Goal: Information Seeking & Learning: Learn about a topic

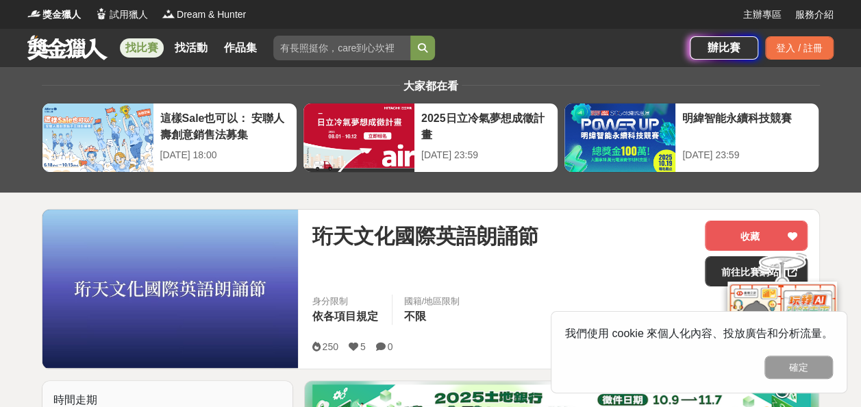
click at [141, 48] on link "找比賽" at bounding box center [142, 47] width 44 height 19
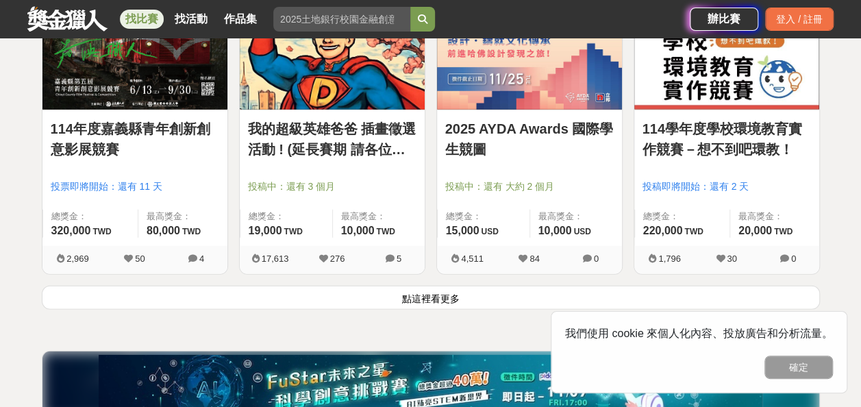
scroll to position [1781, 0]
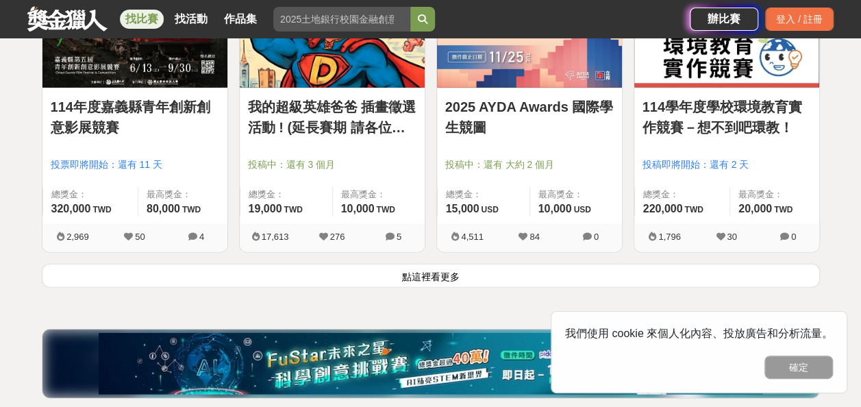
click at [425, 272] on button "點這裡看更多" at bounding box center [431, 276] width 778 height 24
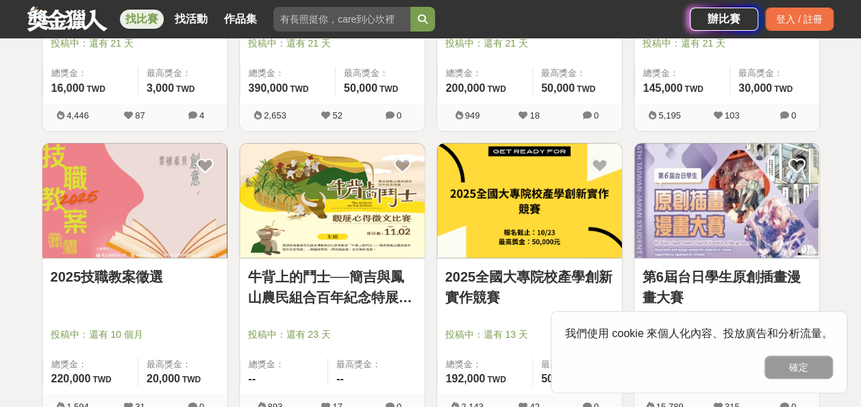
scroll to position [3424, 0]
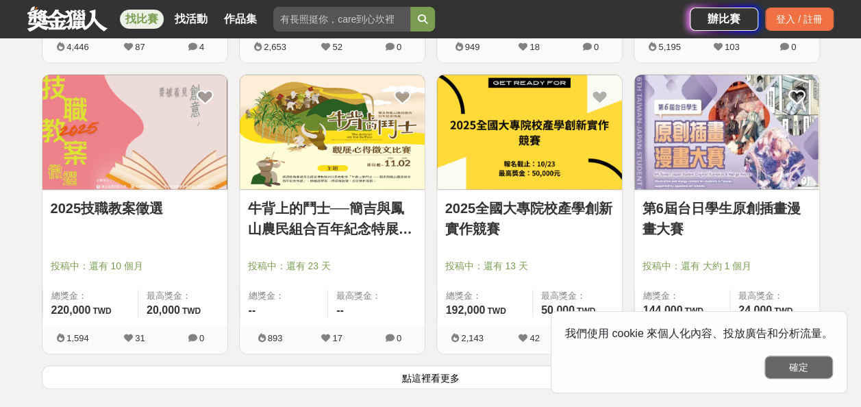
click at [803, 369] on button "確定" at bounding box center [798, 366] width 68 height 23
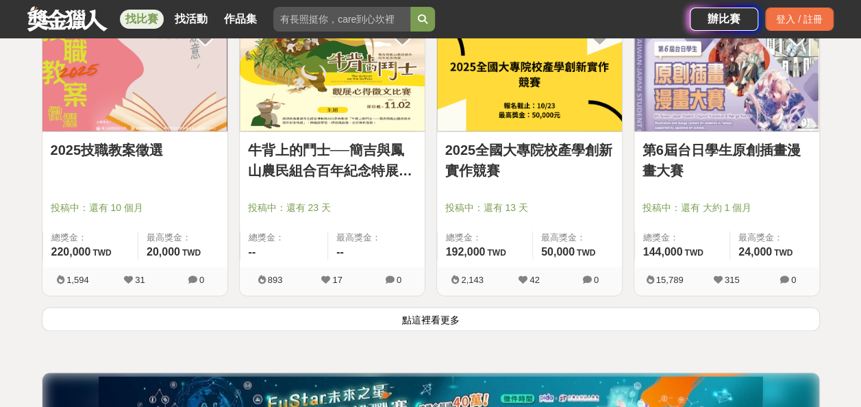
scroll to position [3561, 0]
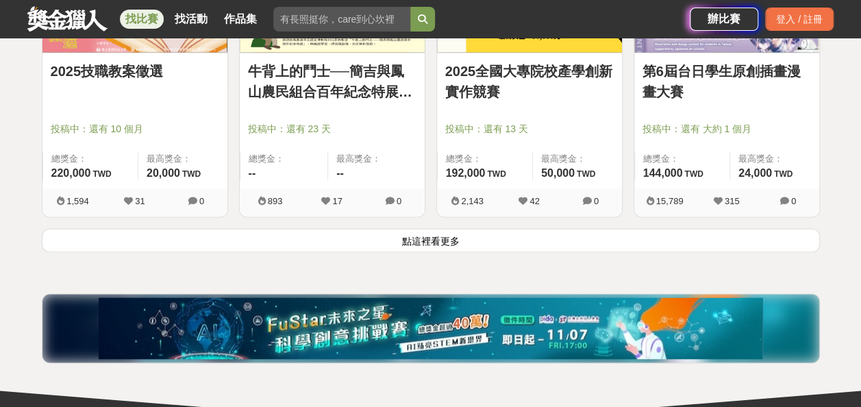
click at [429, 231] on button "點這裡看更多" at bounding box center [431, 240] width 778 height 24
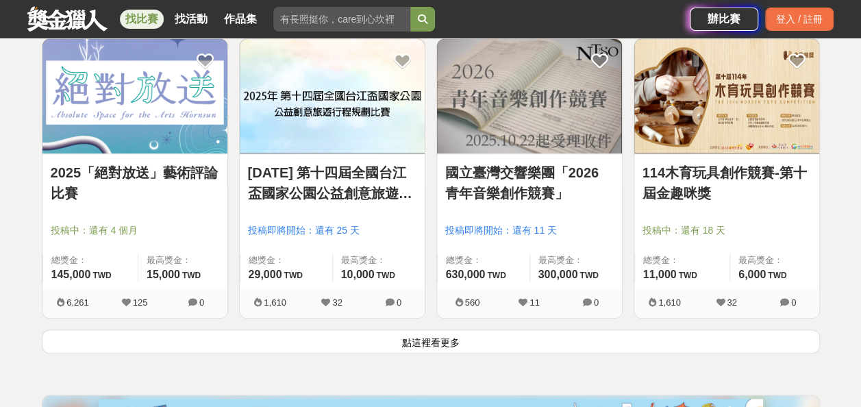
scroll to position [5342, 0]
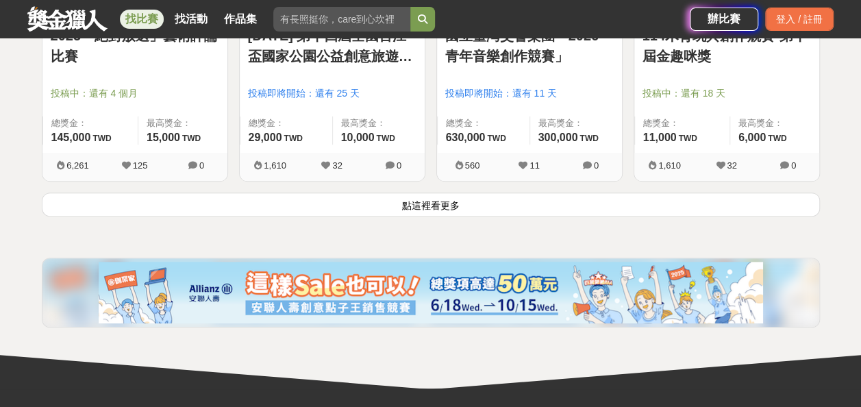
click at [425, 195] on button "點這裡看更多" at bounding box center [431, 204] width 778 height 24
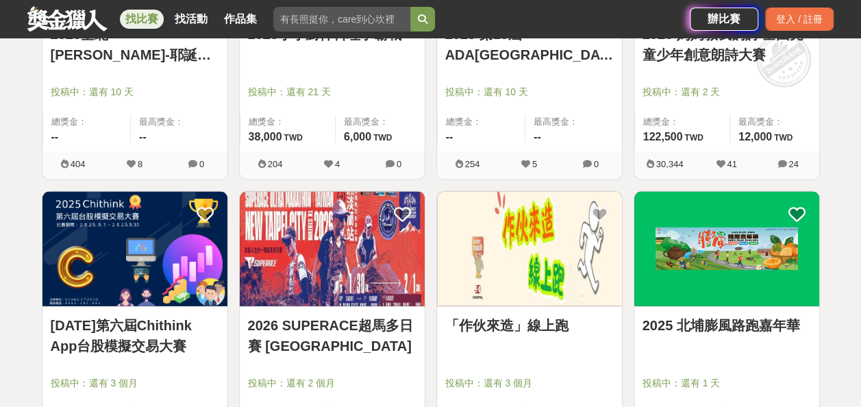
scroll to position [6780, 0]
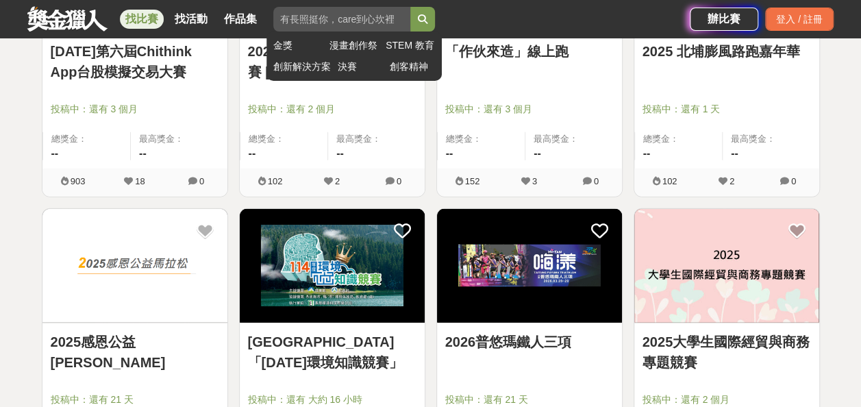
click at [329, 24] on input "search" at bounding box center [341, 19] width 137 height 25
click at [410, 7] on button "submit" at bounding box center [422, 19] width 25 height 25
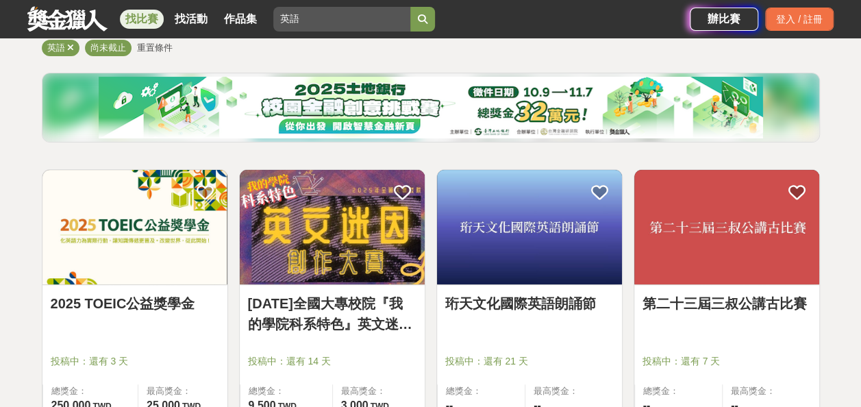
scroll to position [152, 0]
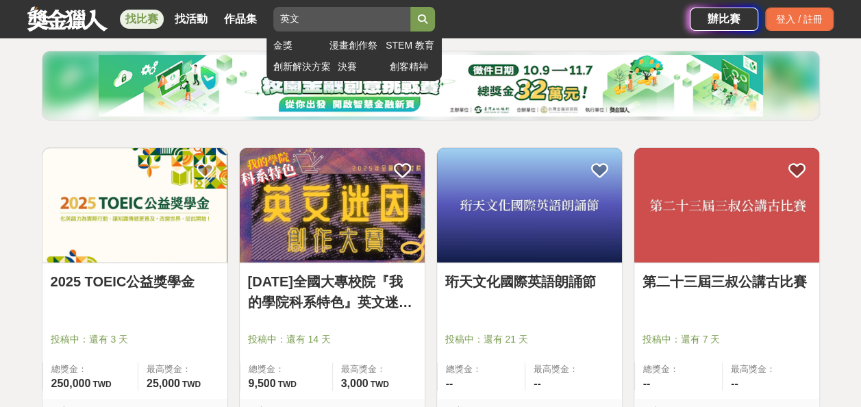
type input "英文"
click at [410, 7] on button "submit" at bounding box center [422, 19] width 25 height 25
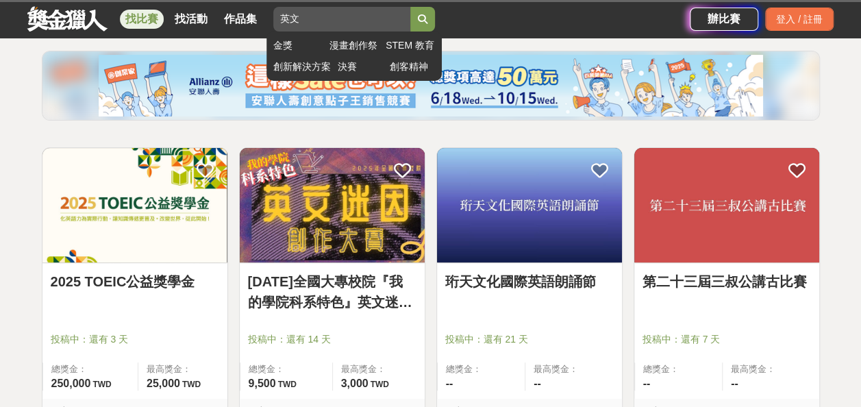
click at [410, 7] on button "submit" at bounding box center [422, 19] width 25 height 25
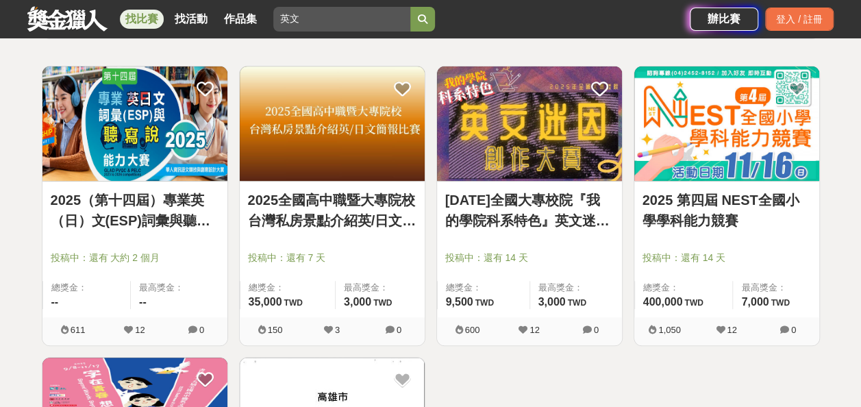
scroll to position [221, 0]
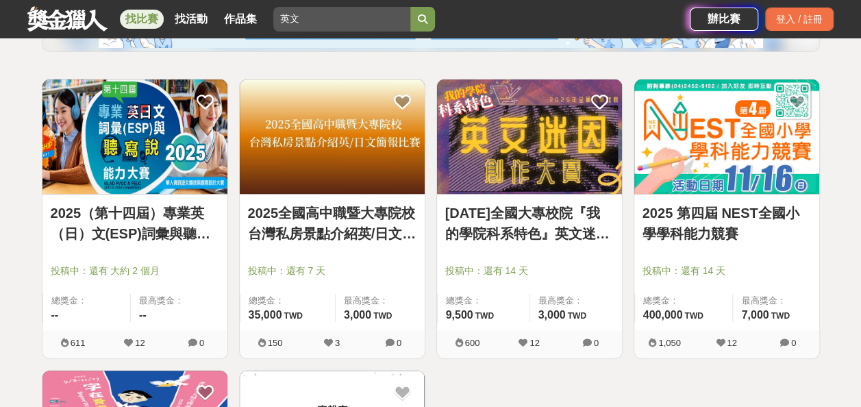
click at [688, 218] on link "2025 第四屆 NEST全國小學學科能力競賽" at bounding box center [726, 223] width 168 height 41
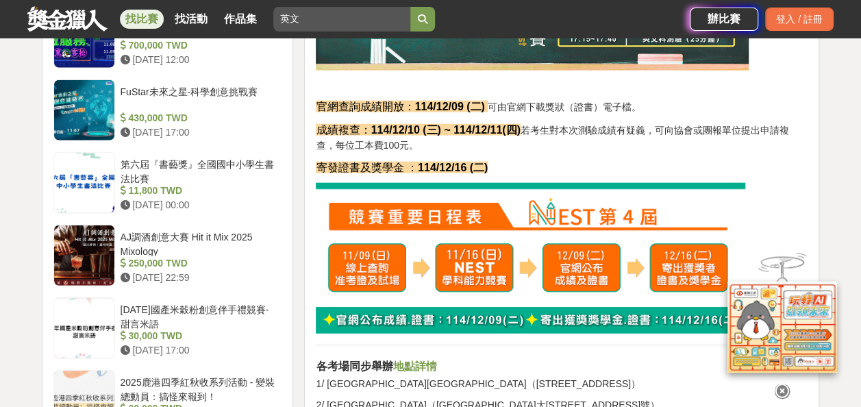
scroll to position [1575, 0]
